Goal: Information Seeking & Learning: Learn about a topic

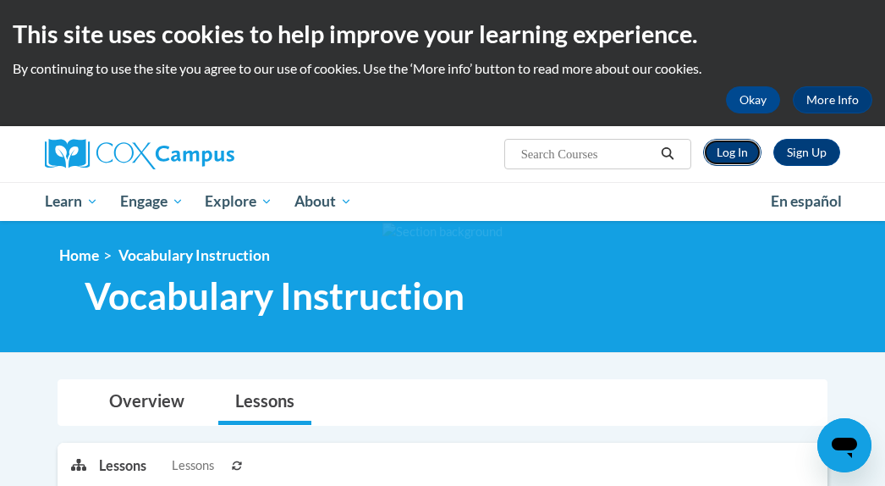
click at [734, 151] on link "Log In" at bounding box center [732, 152] width 58 height 27
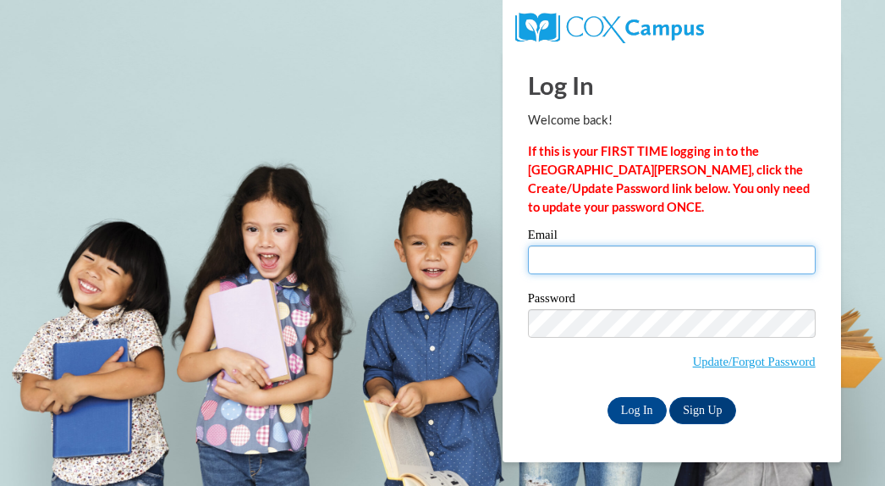
click at [586, 259] on input "Email" at bounding box center [672, 259] width 288 height 29
type input "Gl78@hotmail.com"
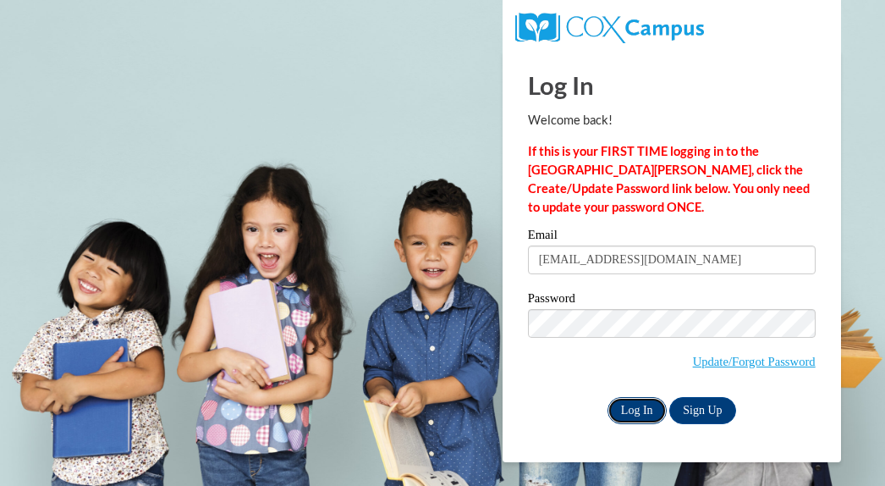
click at [636, 406] on input "Log In" at bounding box center [637, 410] width 59 height 27
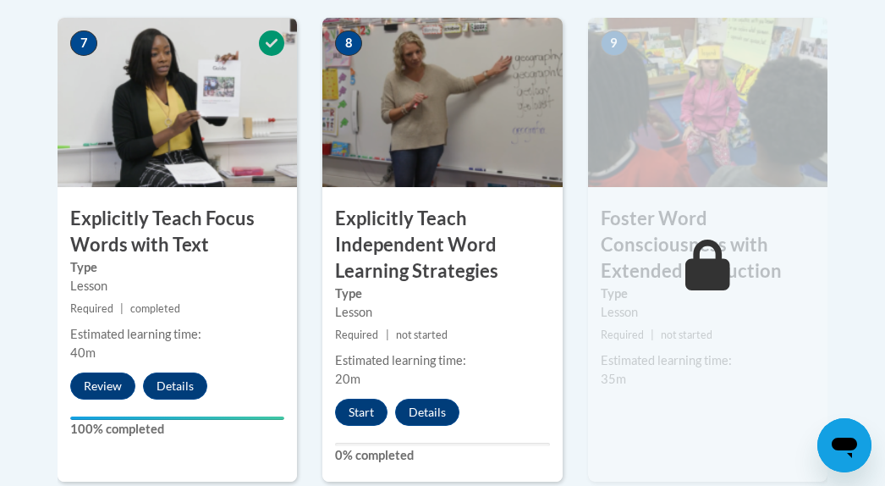
scroll to position [1515, 0]
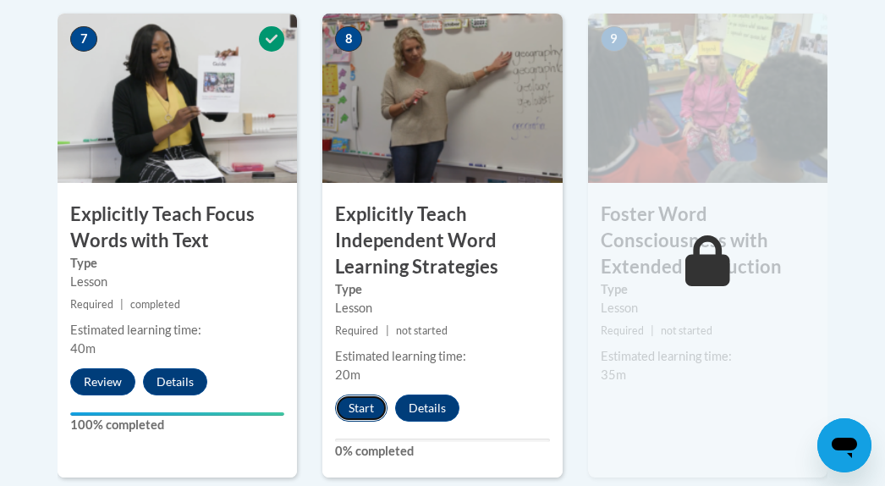
click at [357, 394] on button "Start" at bounding box center [361, 407] width 52 height 27
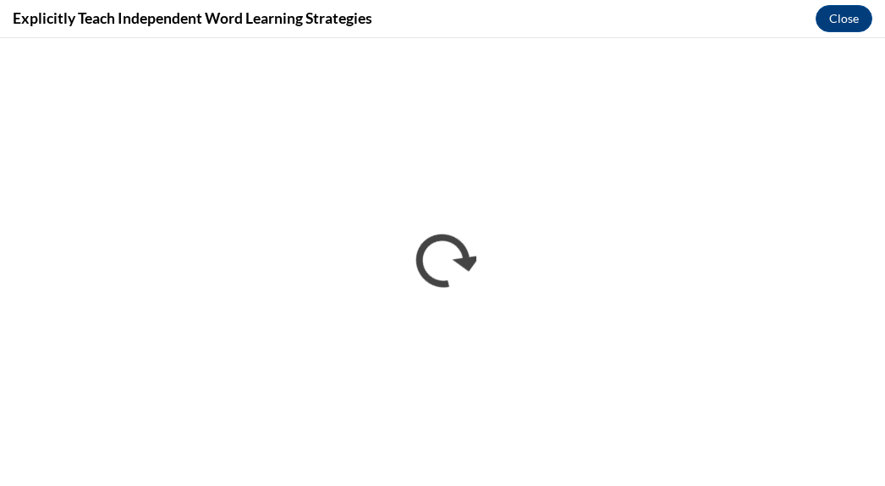
scroll to position [0, 0]
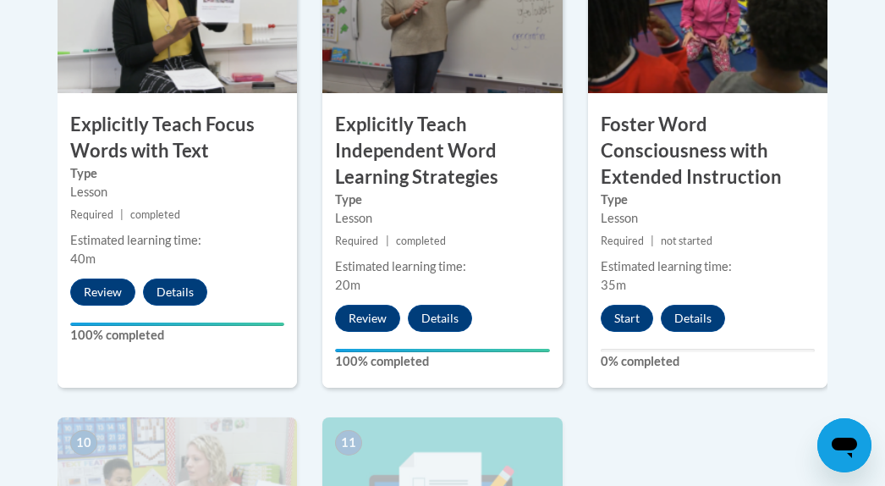
scroll to position [1606, 0]
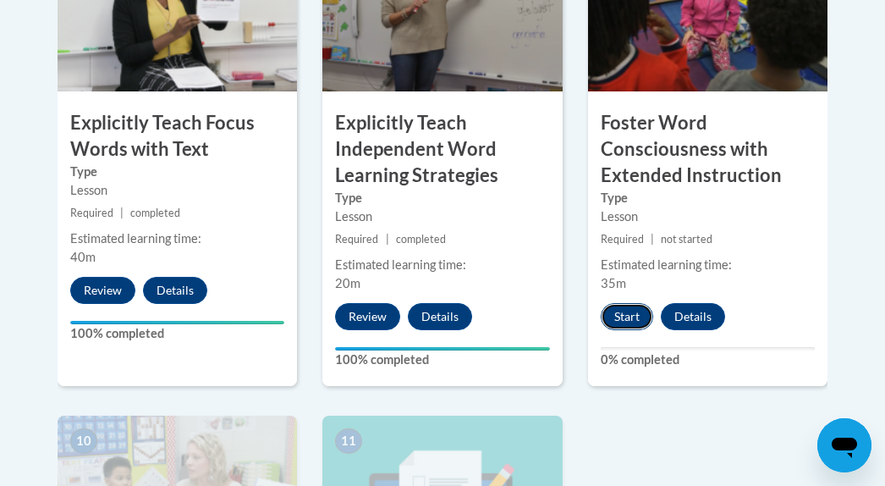
click at [631, 303] on button "Start" at bounding box center [627, 316] width 52 height 27
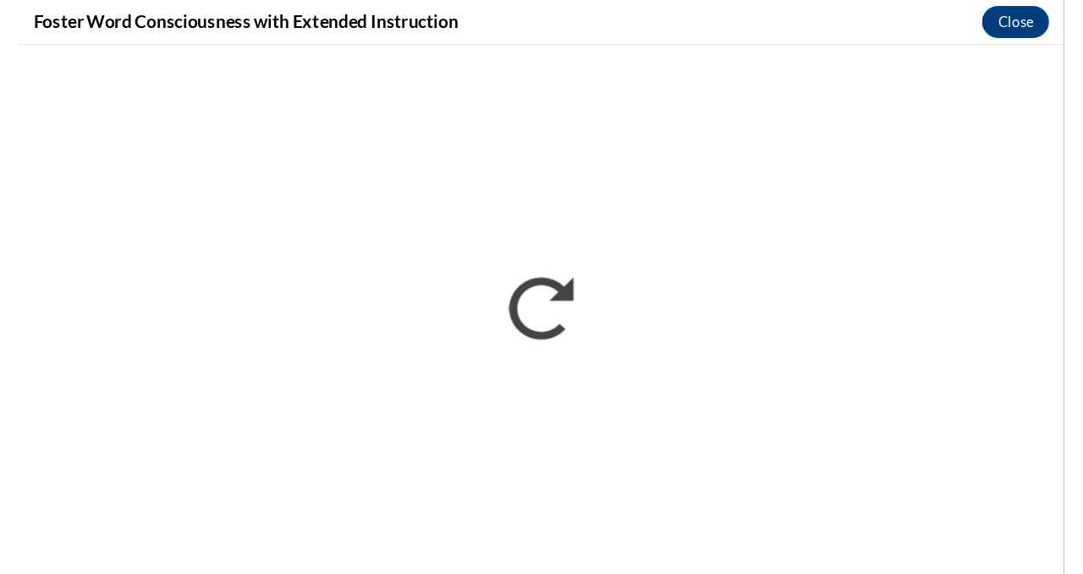
scroll to position [0, 0]
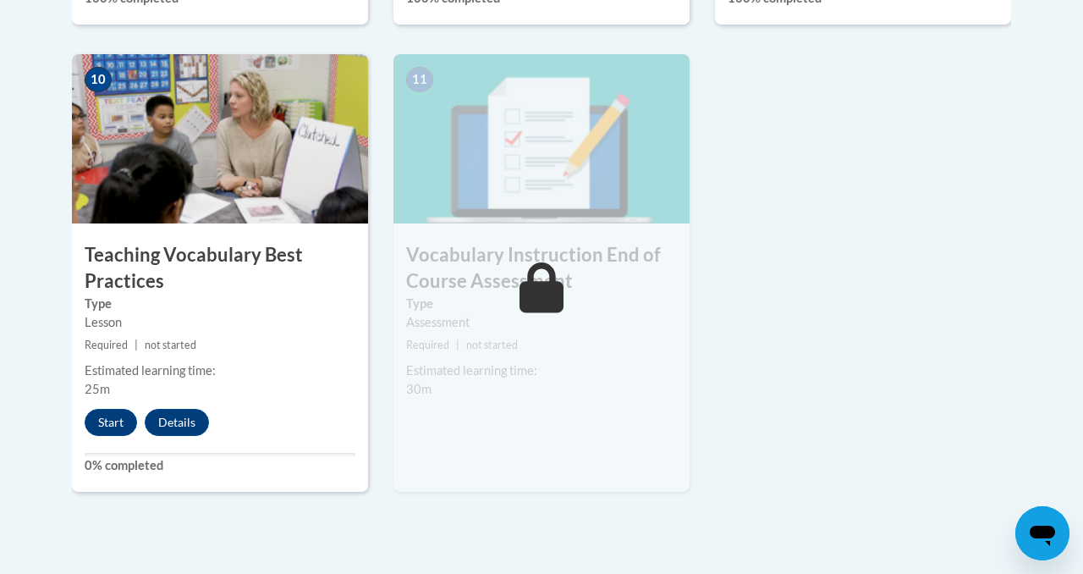
scroll to position [1916, 0]
click at [116, 419] on button "Start" at bounding box center [111, 421] width 52 height 27
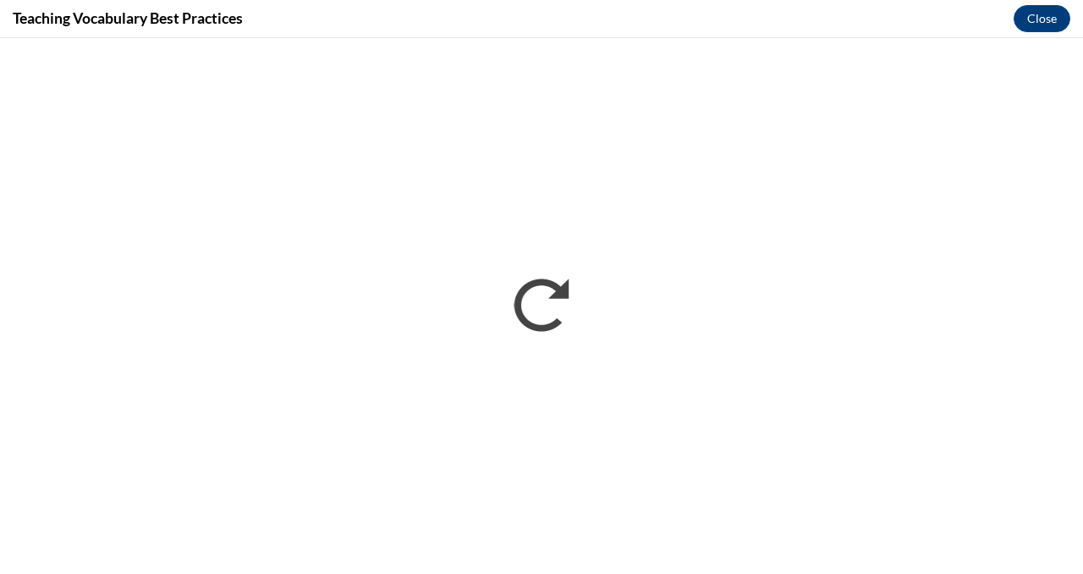
scroll to position [0, 0]
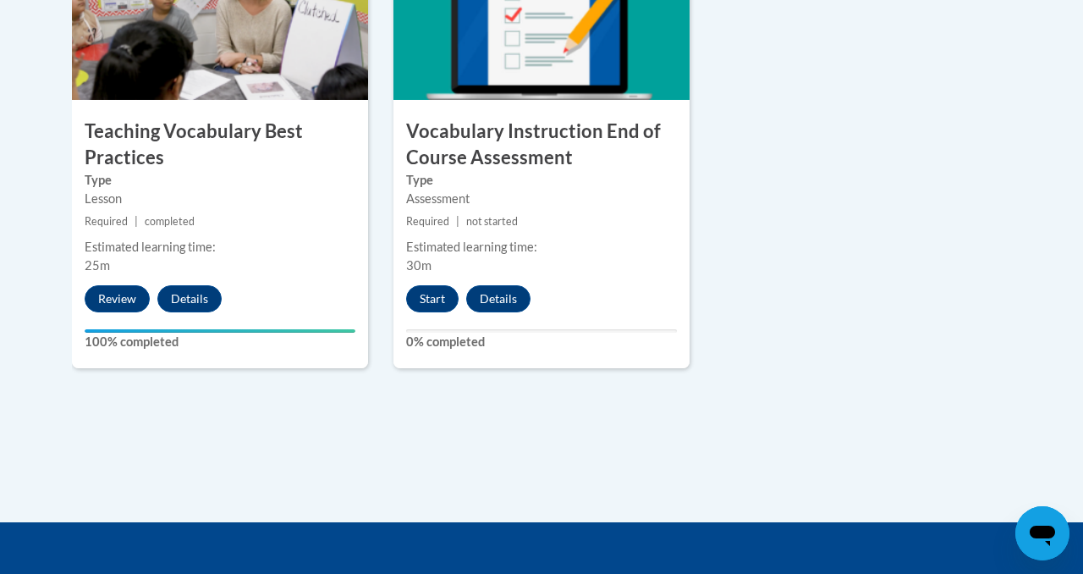
scroll to position [2041, 0]
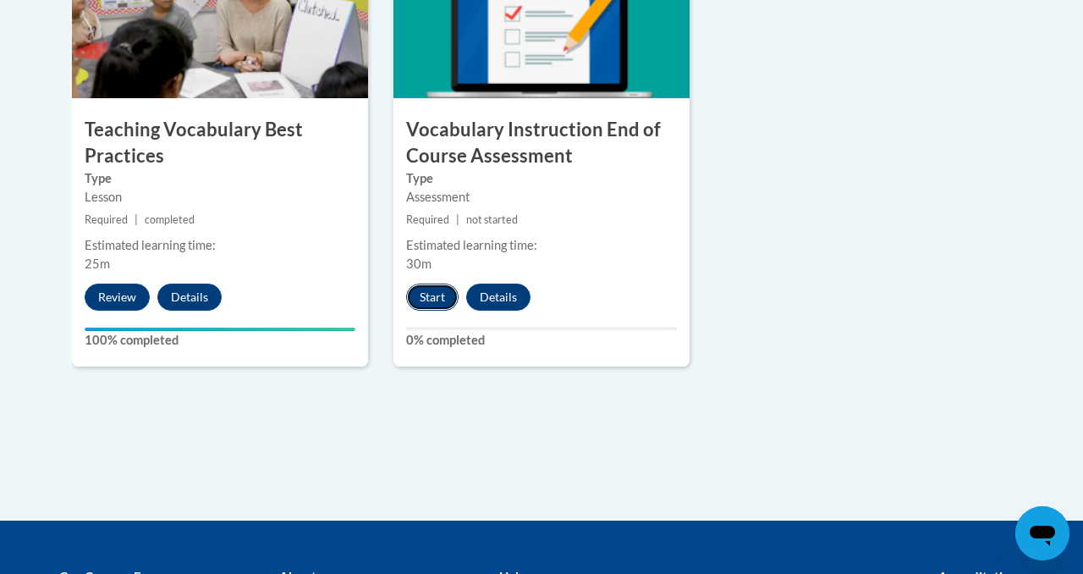
click at [436, 298] on button "Start" at bounding box center [432, 297] width 52 height 27
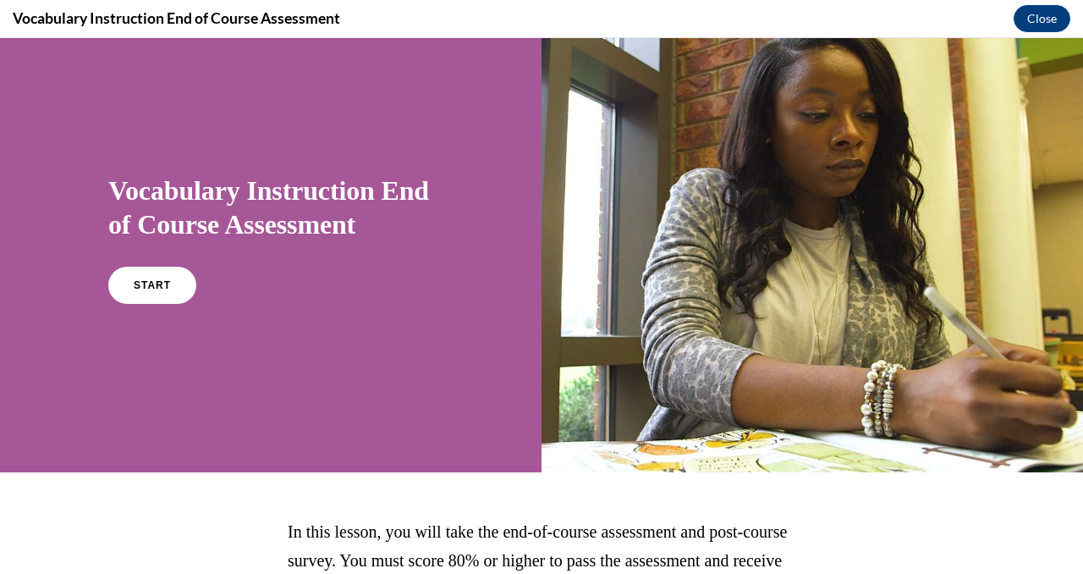
scroll to position [30, 0]
